Goal: Check status: Check status

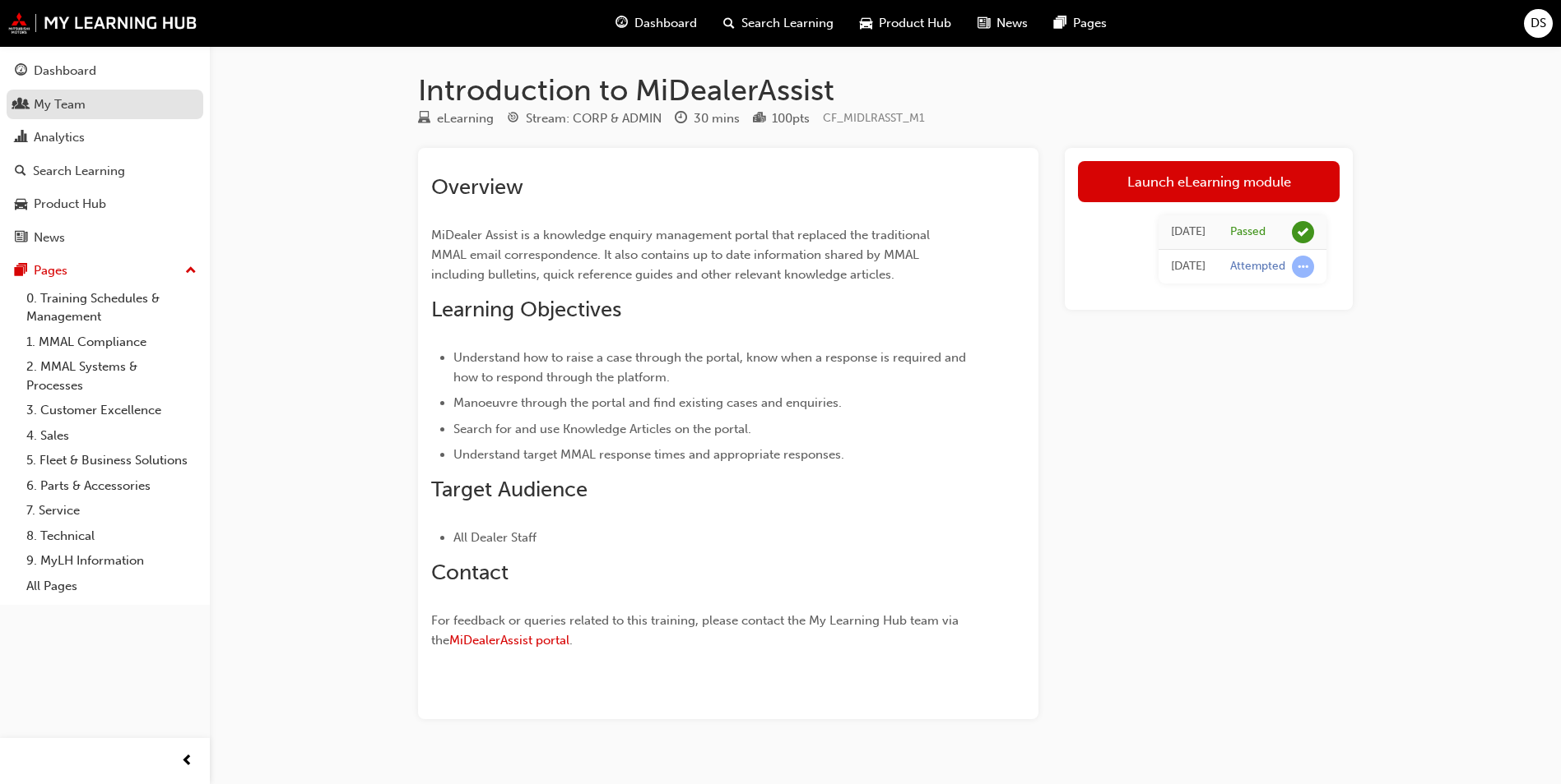
click at [63, 91] on link "My Team" at bounding box center [105, 105] width 197 height 30
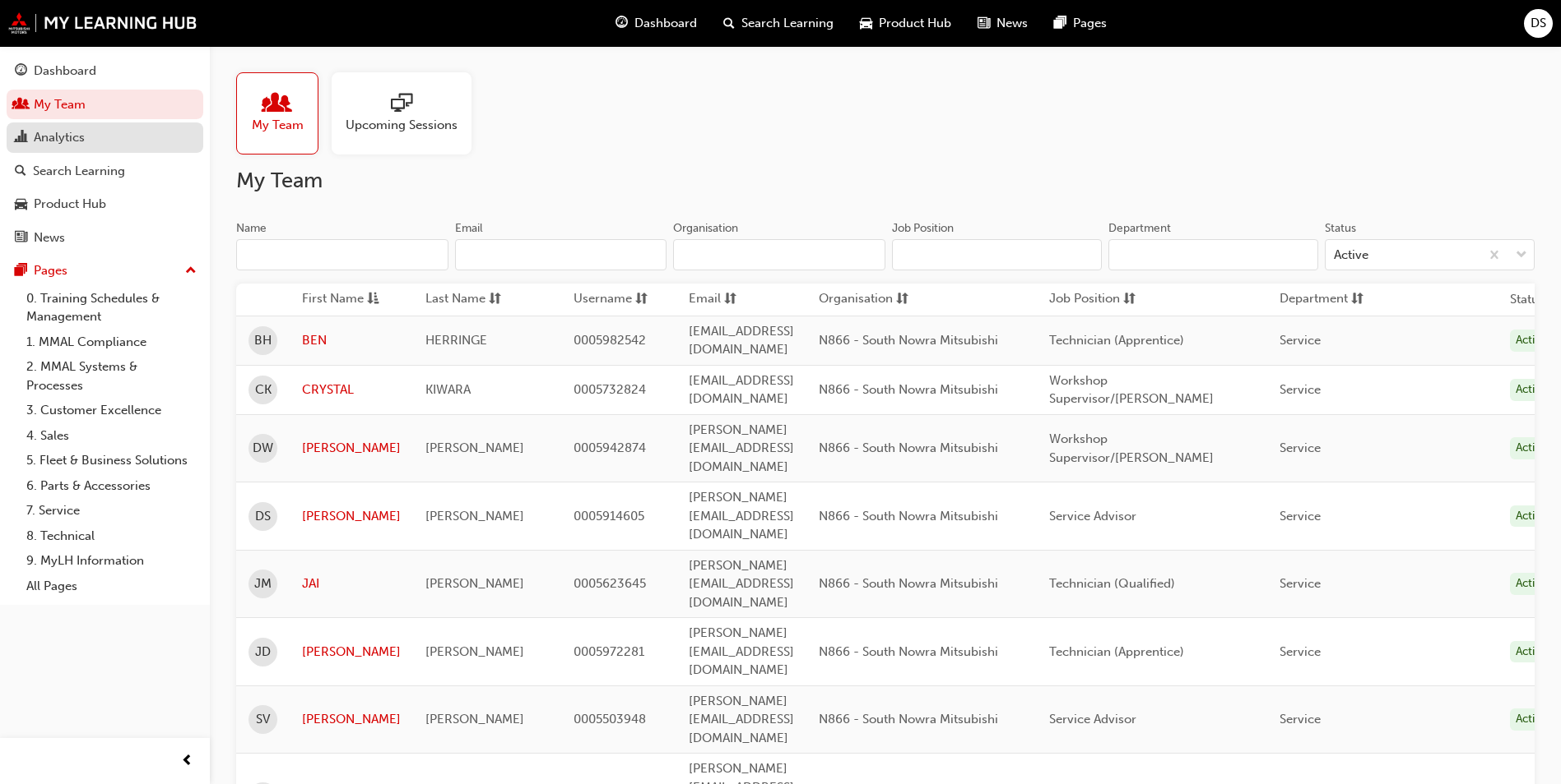
click at [73, 136] on div "Analytics" at bounding box center [59, 137] width 51 height 19
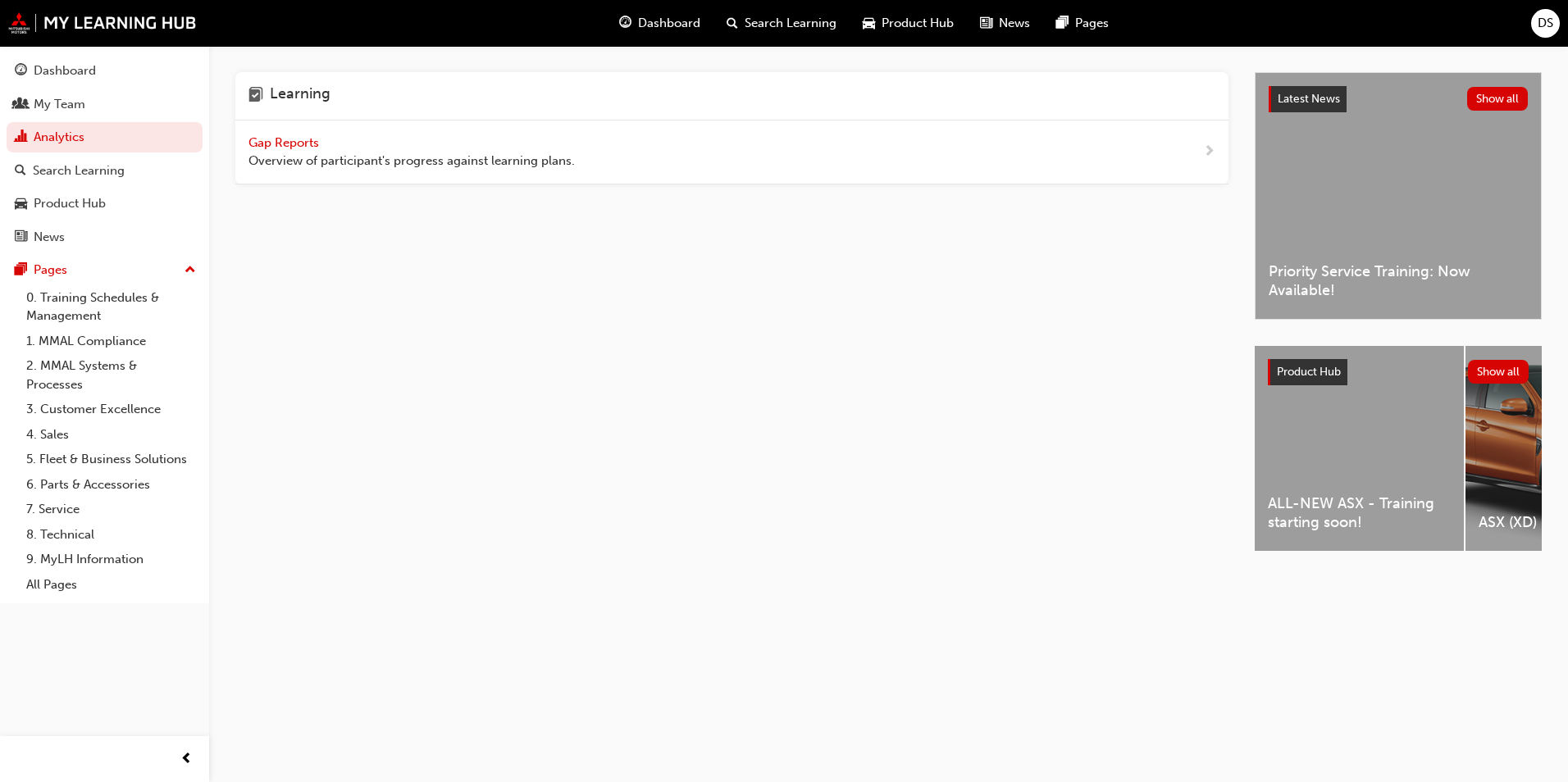
click at [318, 144] on span "Gap Reports" at bounding box center [285, 142] width 74 height 15
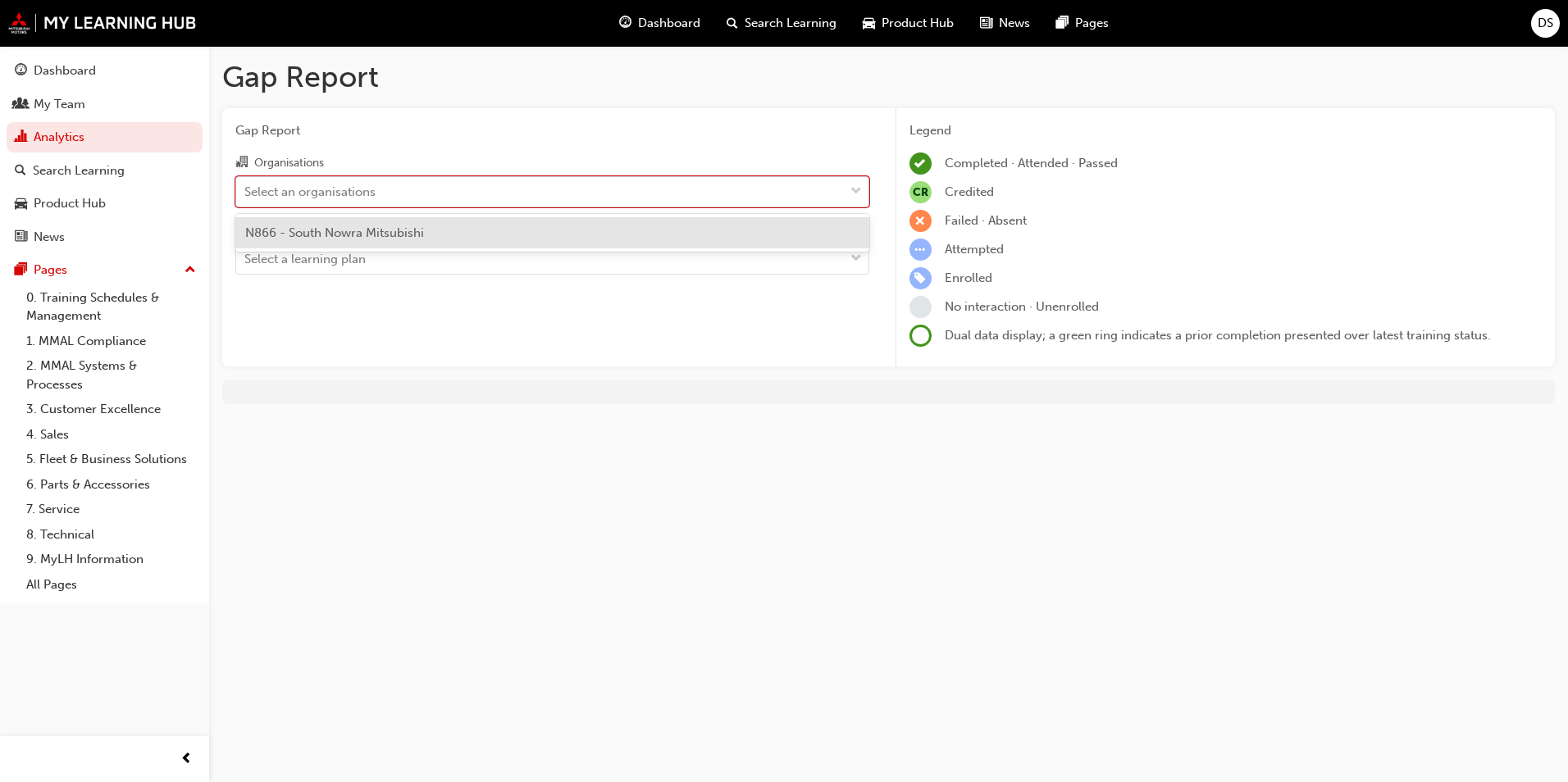
click at [314, 192] on div "Select an organisations" at bounding box center [310, 191] width 131 height 19
click at [246, 192] on input "Organisations option N866 - South Nowra Mitsubishi focused, 1 of 1. 1 result av…" at bounding box center [245, 190] width 2 height 14
click at [337, 231] on span "N866 - South Nowra Mitsubishi" at bounding box center [334, 232] width 178 height 15
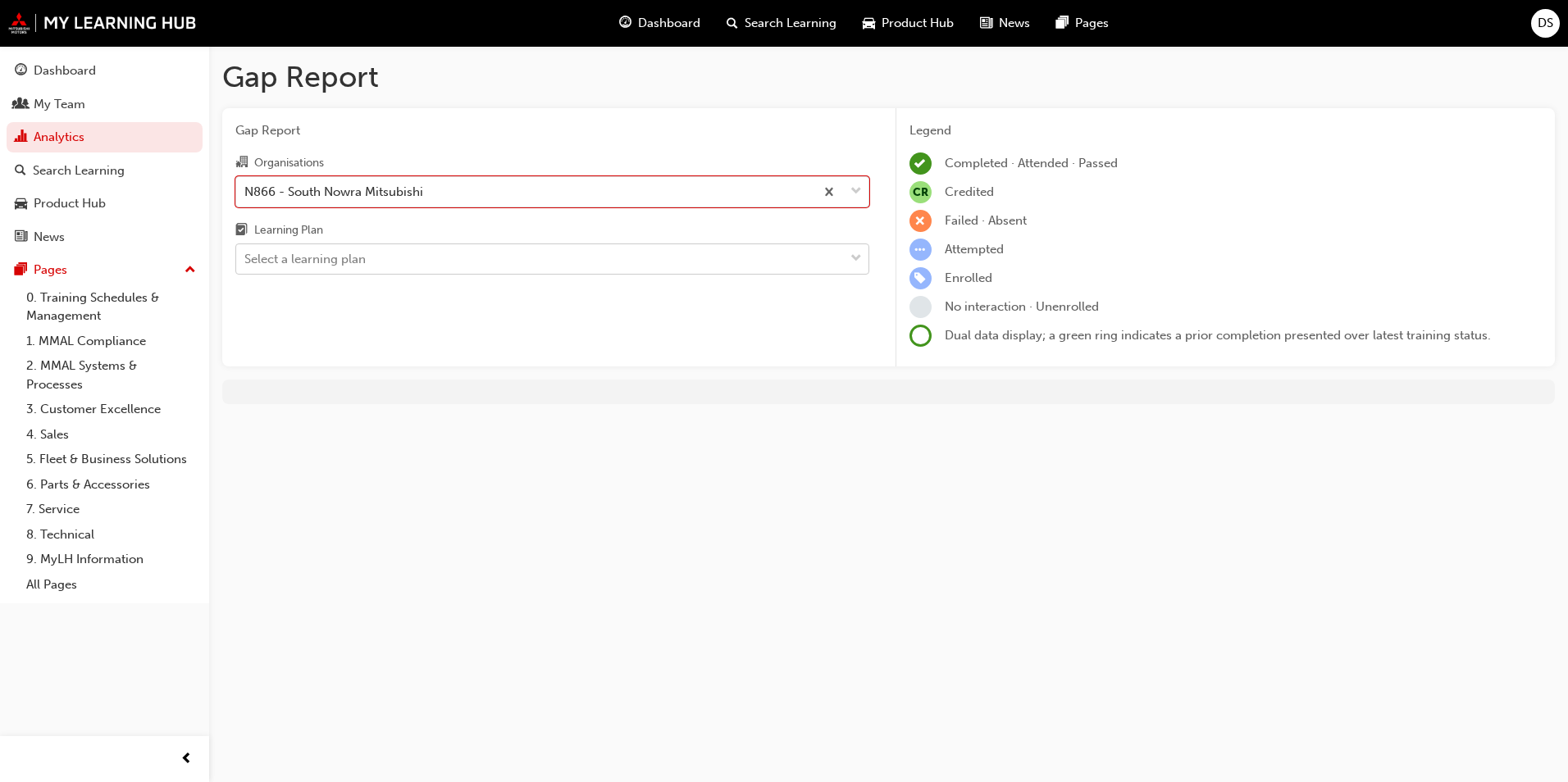
click at [356, 259] on div "Select a learning plan" at bounding box center [305, 259] width 122 height 19
click at [246, 259] on input "Learning Plan Select a learning plan" at bounding box center [245, 259] width 2 height 14
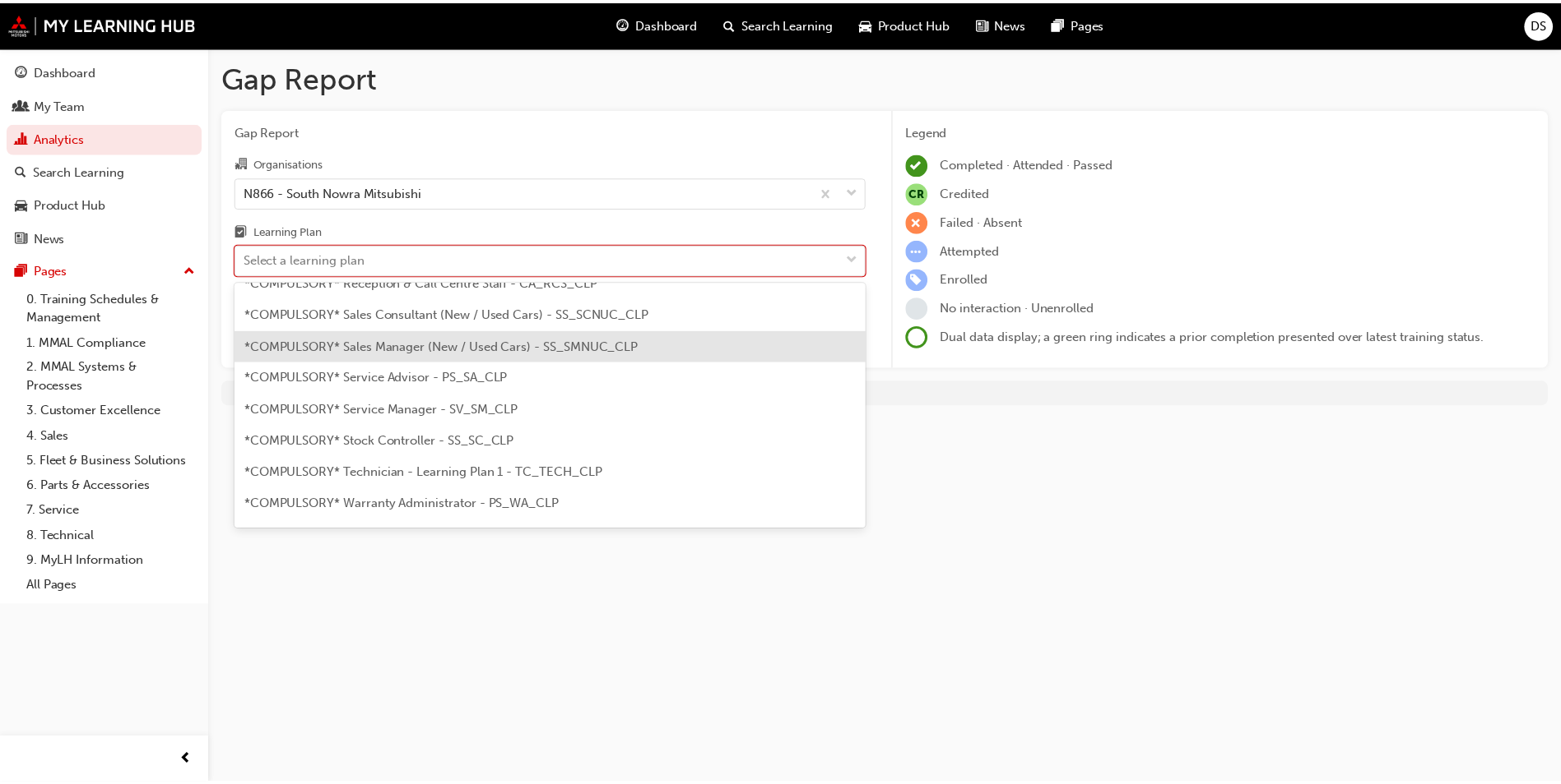
scroll to position [575, 0]
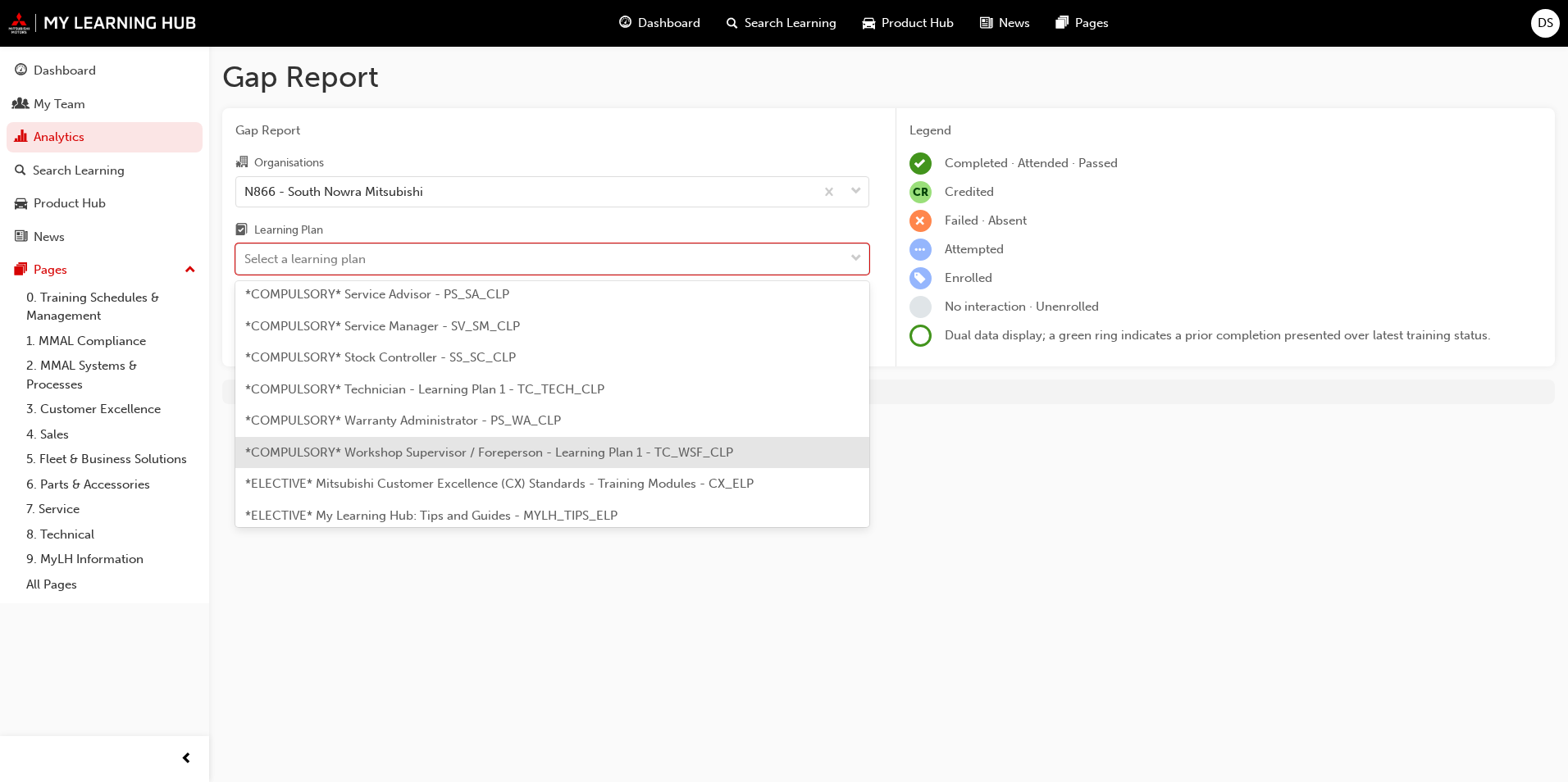
click at [522, 456] on span "*COMPULSORY* Workshop Supervisor / Foreperson - Learning Plan 1 - TC_WSF_CLP" at bounding box center [489, 452] width 488 height 15
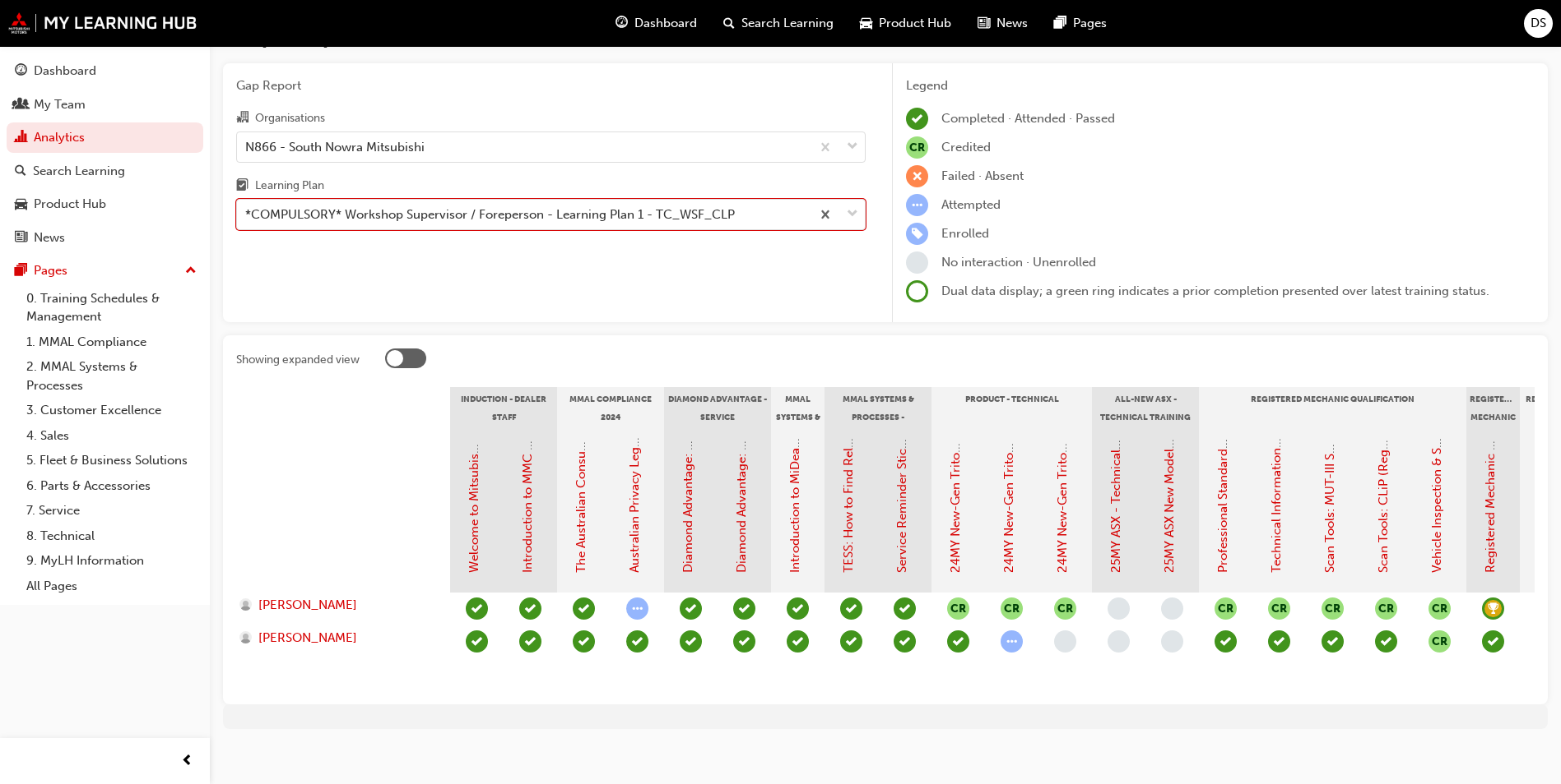
scroll to position [70, 0]
